Goal: Find specific page/section: Find specific page/section

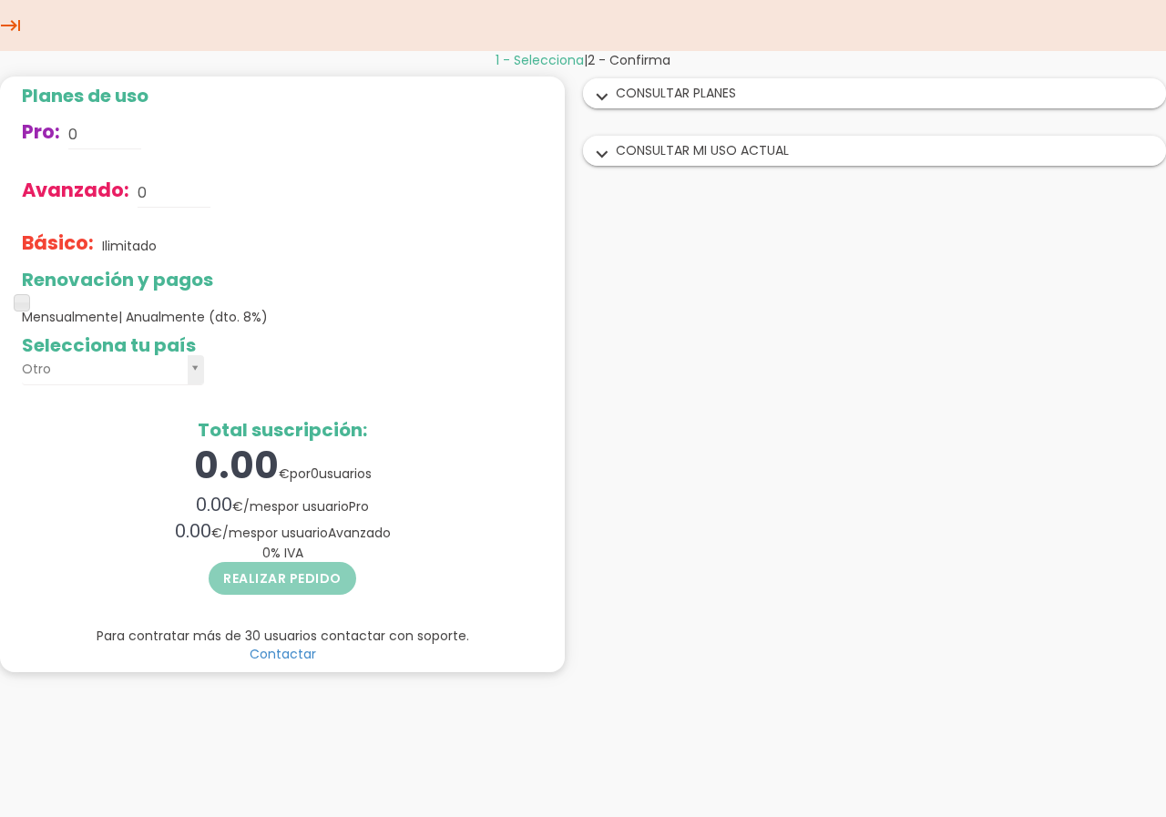
click at [617, 158] on div "expand_more CONSULTAR MI USO ACTUAL" at bounding box center [874, 151] width 581 height 28
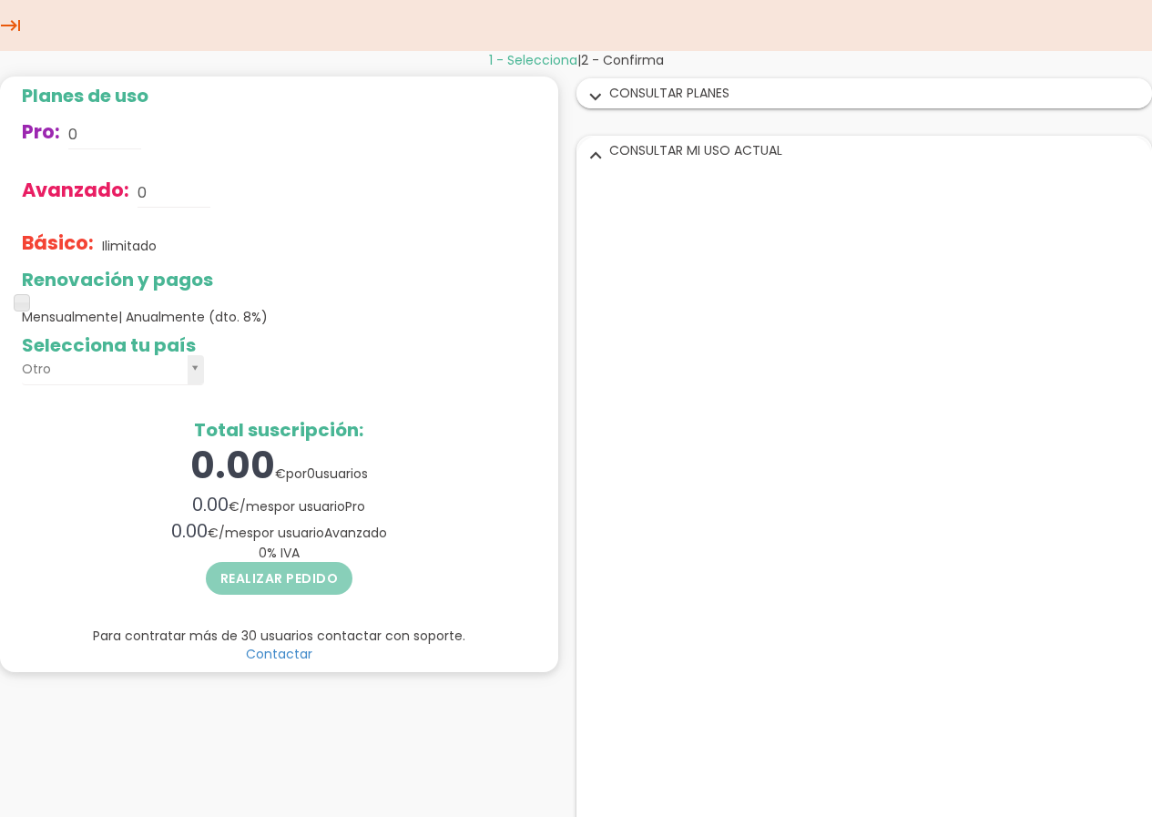
click at [594, 96] on icon "expand_more" at bounding box center [595, 98] width 29 height 24
click at [596, 157] on icon "expand_more" at bounding box center [595, 155] width 29 height 24
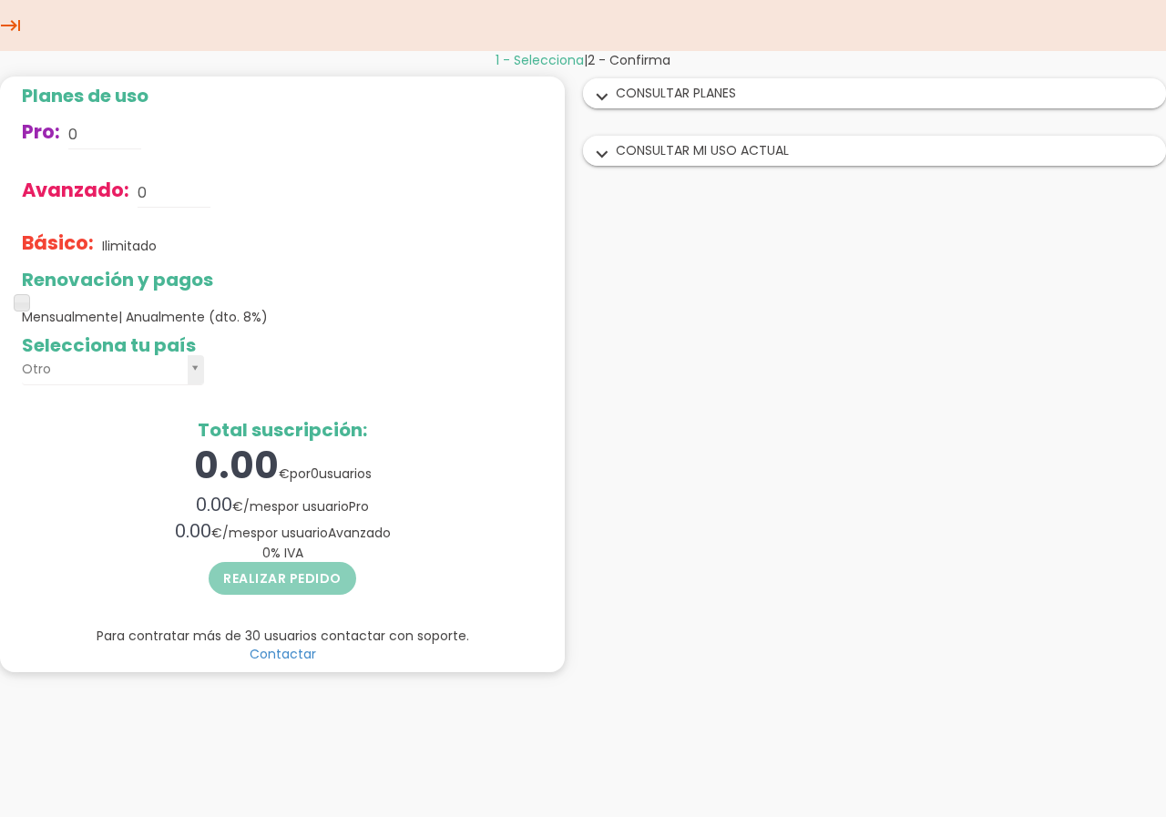
click at [16, 30] on icon "keyboard_tab" at bounding box center [11, 25] width 22 height 51
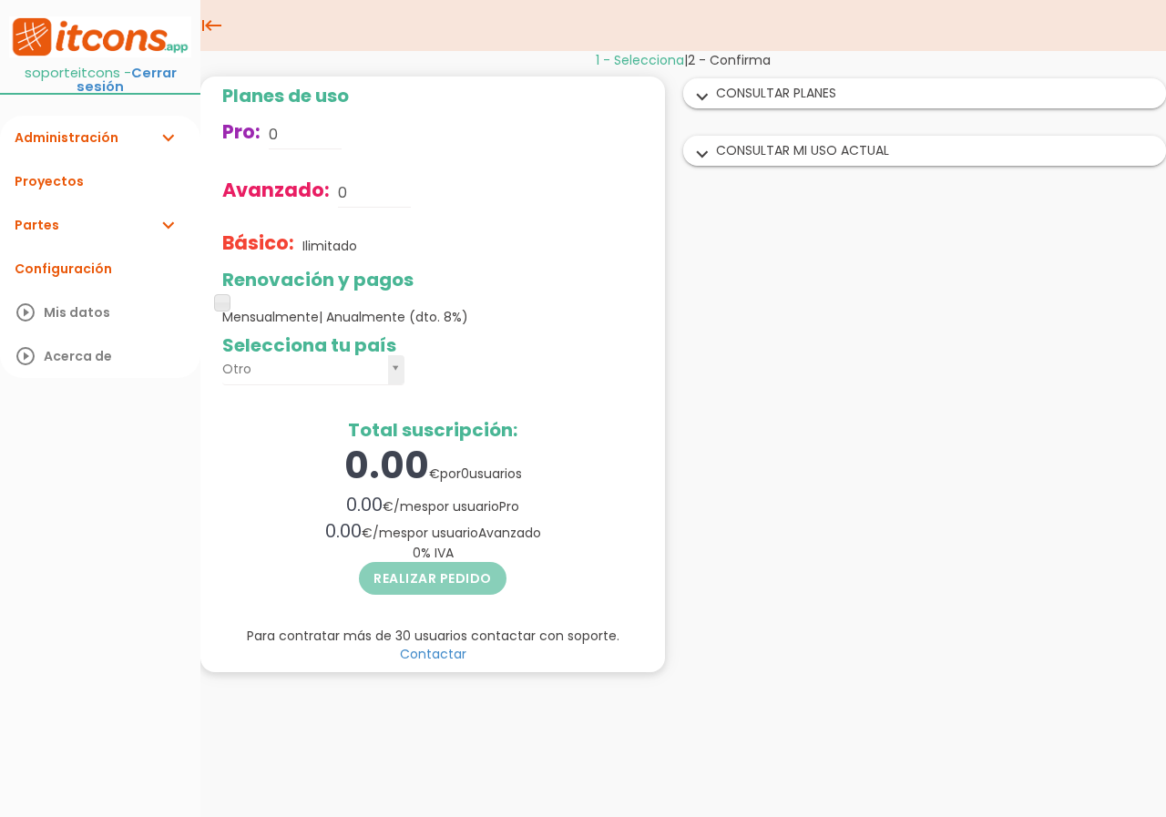
drag, startPoint x: 79, startPoint y: 203, endPoint x: 81, endPoint y: 212, distance: 9.3
click at [79, 204] on link "Partes expand_more" at bounding box center [100, 225] width 200 height 44
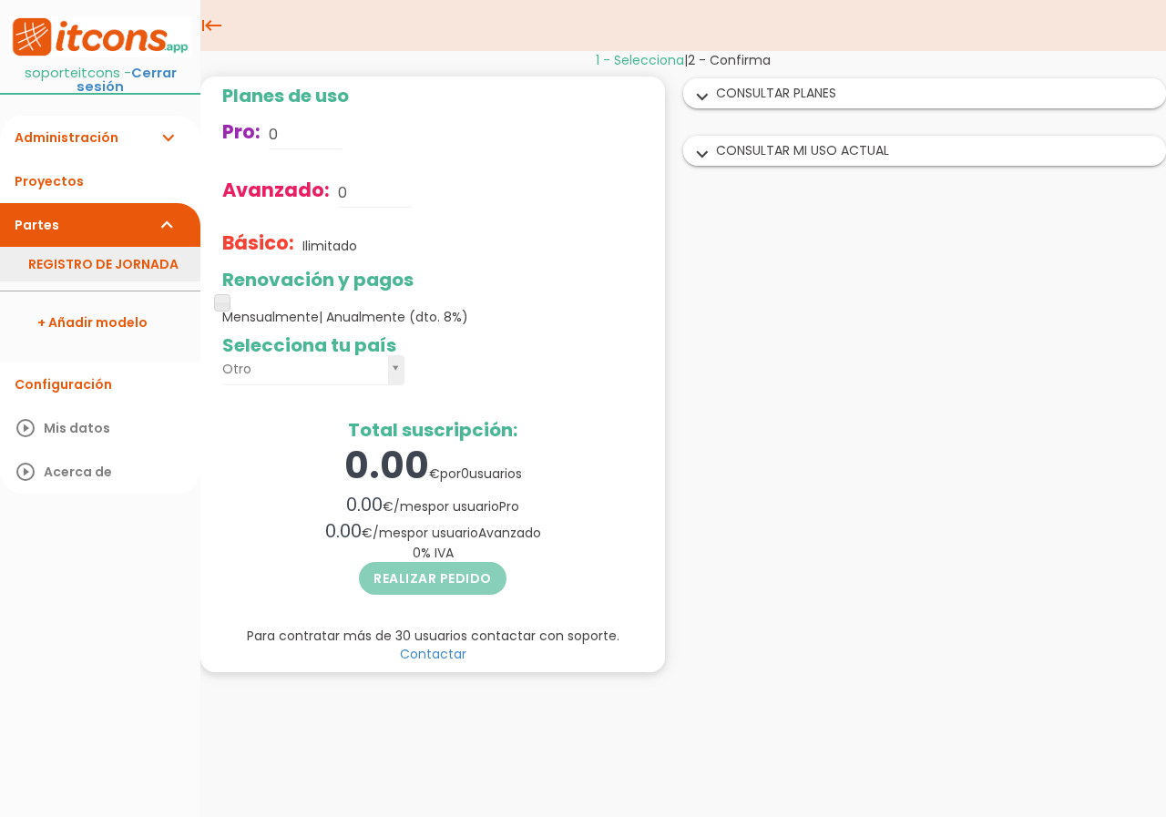
click at [102, 255] on link "REGISTRO DE JORNADA" at bounding box center [100, 264] width 200 height 35
